Goal: Transaction & Acquisition: Purchase product/service

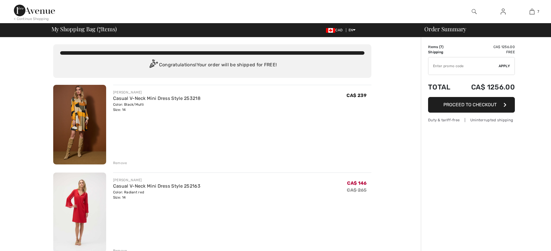
checkbox input "true"
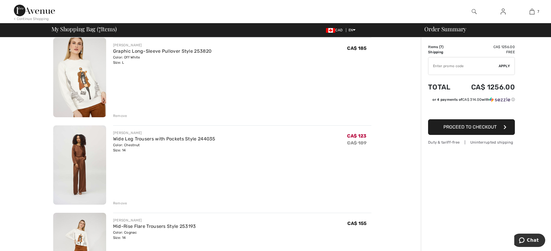
scroll to position [376, 0]
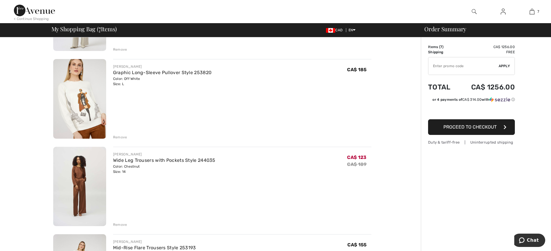
click at [84, 193] on img at bounding box center [79, 187] width 53 height 80
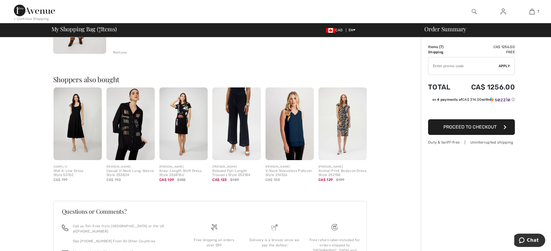
scroll to position [636, 0]
click at [132, 126] on img at bounding box center [130, 123] width 48 height 73
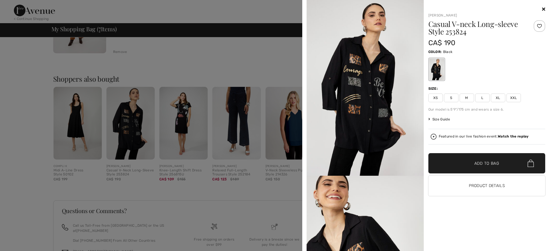
click at [482, 97] on span "L" at bounding box center [482, 97] width 14 height 9
click at [466, 167] on span "✔ Added to Bag Add to Bag" at bounding box center [486, 163] width 117 height 20
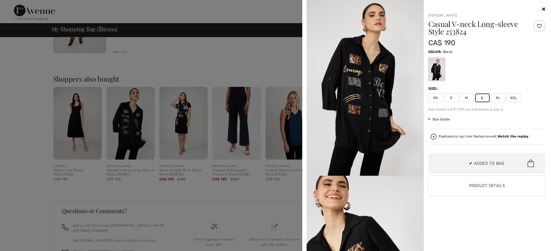
scroll to position [110, 0]
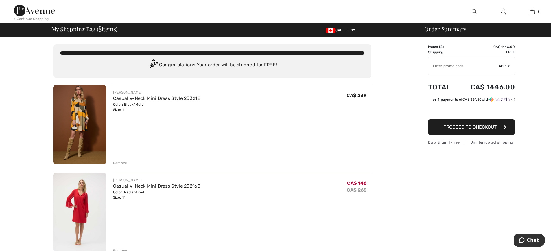
click at [38, 15] on img at bounding box center [34, 11] width 41 height 12
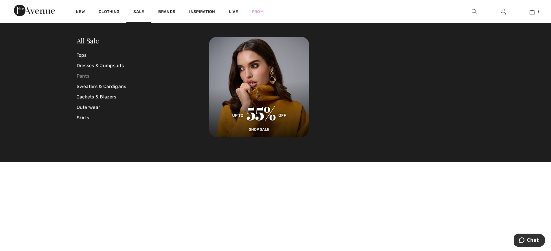
click at [83, 77] on link "Pants" at bounding box center [143, 76] width 133 height 10
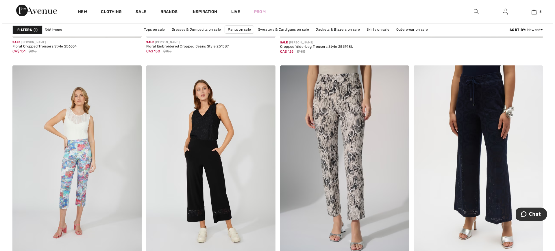
scroll to position [405, 0]
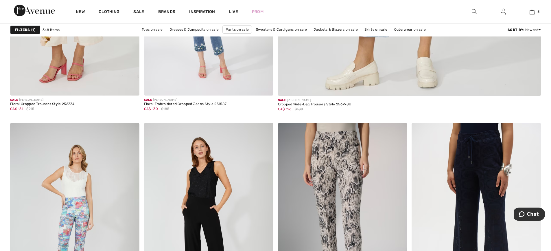
click at [31, 31] on span "1" at bounding box center [33, 29] width 4 height 5
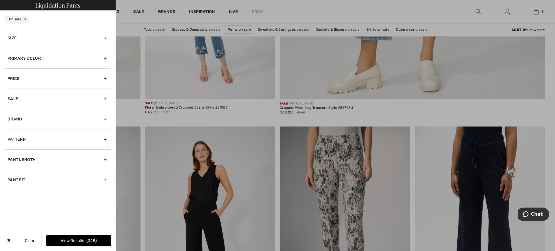
click at [37, 59] on div "Primary Color" at bounding box center [58, 58] width 106 height 20
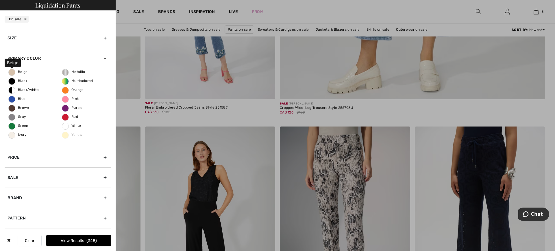
click at [23, 75] on div "Beige Black Black/white Blue Brown Gray Green Ivory Metallic Multicolored Orang…" at bounding box center [58, 107] width 106 height 79
click at [68, 87] on div "Beige Black Black/white Blue Brown Gray Green Ivory Metallic Multicolored Orang…" at bounding box center [58, 107] width 106 height 79
click at [71, 88] on span "Orange" at bounding box center [73, 90] width 22 height 4
click at [0, 0] on input "Orange" at bounding box center [0, 0] width 0 height 0
click at [12, 73] on span "Beige" at bounding box center [18, 72] width 19 height 4
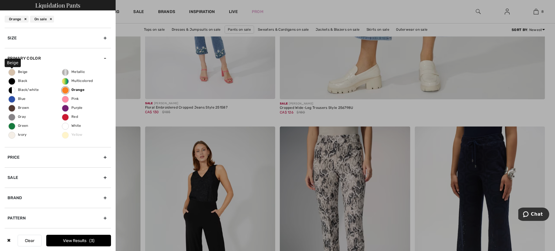
click at [0, 0] on input "Beige" at bounding box center [0, 0] width 0 height 0
click at [19, 137] on div "Beige Black Black/white Blue Brown Gray Green Ivory Metallic Multicolored Orang…" at bounding box center [58, 107] width 106 height 79
click at [20, 133] on span "Ivory" at bounding box center [18, 134] width 18 height 4
click at [0, 0] on input "Ivory" at bounding box center [0, 0] width 0 height 0
click at [63, 241] on button "View Results 71" at bounding box center [78, 241] width 65 height 12
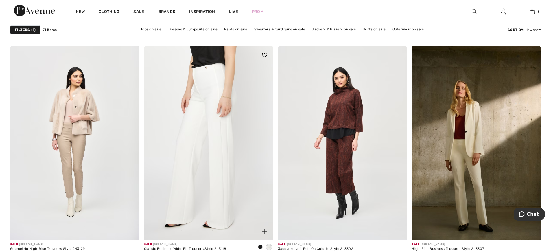
scroll to position [3269, 0]
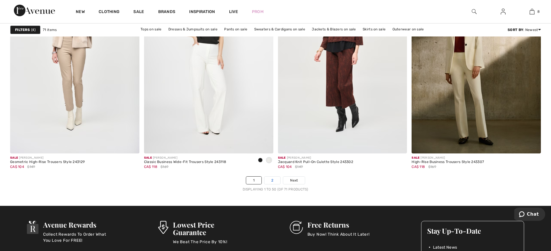
click at [273, 183] on link "2" at bounding box center [272, 180] width 16 height 8
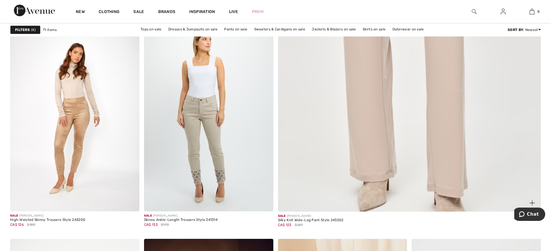
scroll to position [318, 0]
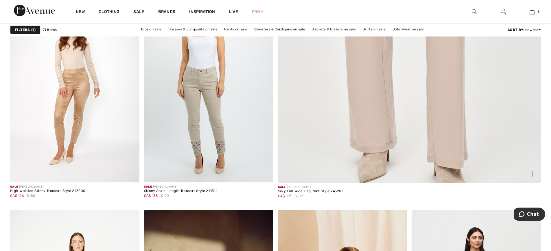
click at [372, 161] on img at bounding box center [410, 4] width 316 height 474
